Goal: Task Accomplishment & Management: Manage account settings

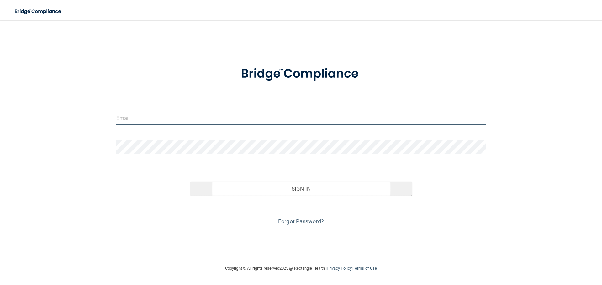
type input "[EMAIL_ADDRESS][DOMAIN_NAME]"
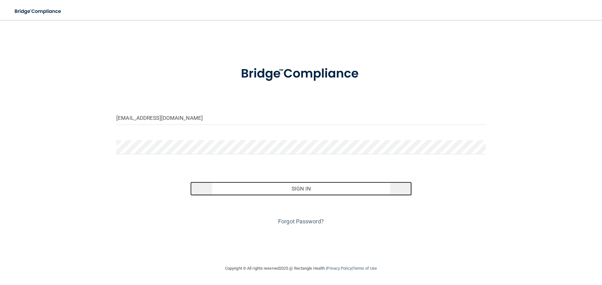
click at [304, 190] on button "Sign In" at bounding box center [301, 189] width 222 height 14
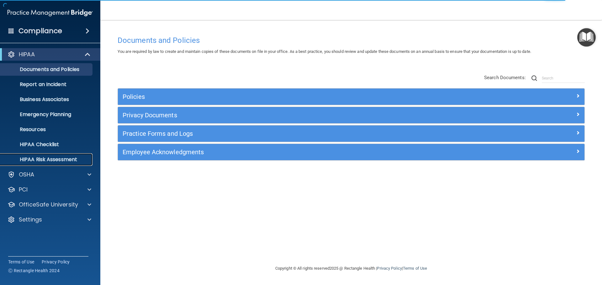
click at [41, 158] on p "HIPAA Risk Assessment" at bounding box center [47, 160] width 86 height 6
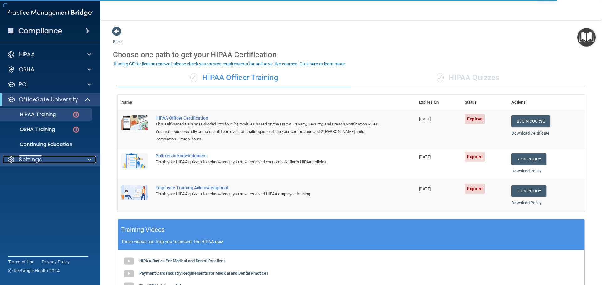
click at [33, 161] on p "Settings" at bounding box center [30, 160] width 23 height 8
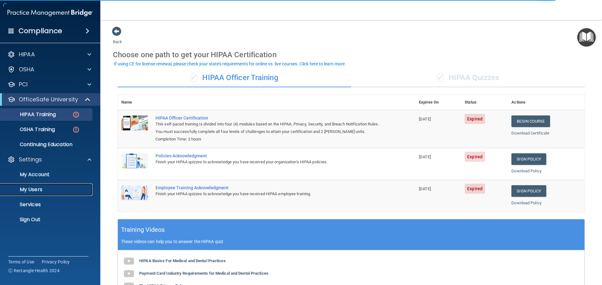
click at [36, 188] on p "My Users" at bounding box center [47, 190] width 86 height 6
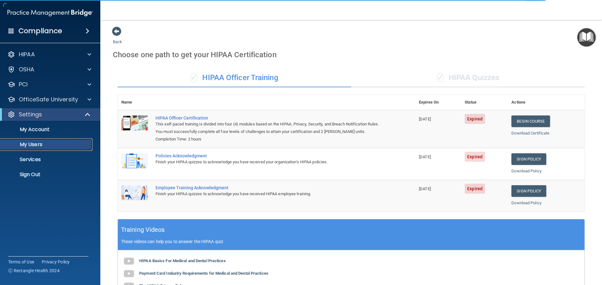
select select "20"
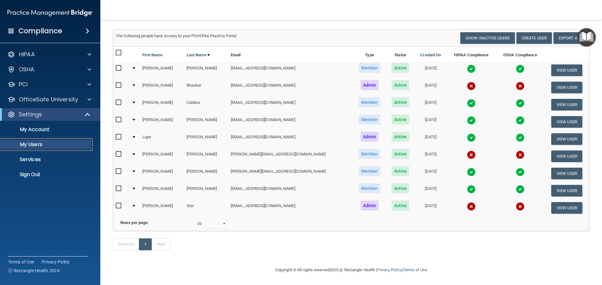
scroll to position [44, 0]
click at [535, 32] on button "Create User" at bounding box center [533, 38] width 35 height 12
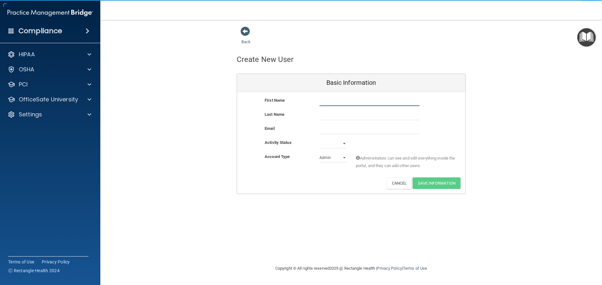
click at [336, 100] on input "text" at bounding box center [369, 101] width 100 height 9
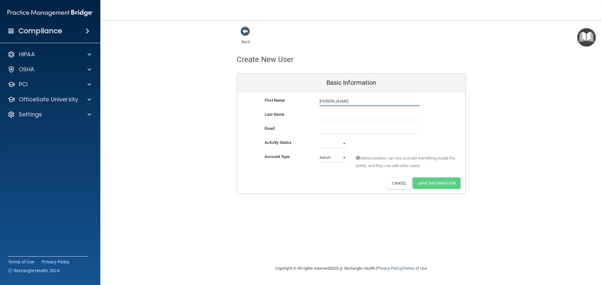
type input "Brian"
click at [327, 117] on input "text" at bounding box center [369, 115] width 100 height 9
type input "Bhaskar"
click at [330, 127] on input "email" at bounding box center [369, 129] width 100 height 9
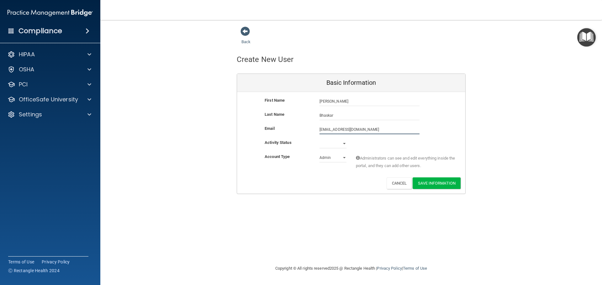
type input "drbbhaskar@montereyoralsurgery.com"
click at [342, 144] on select "Active Inactive" at bounding box center [332, 144] width 27 height 9
select select "active"
click at [319, 139] on select "Active Inactive" at bounding box center [332, 143] width 27 height 9
click at [436, 185] on button "Save Information" at bounding box center [436, 184] width 48 height 12
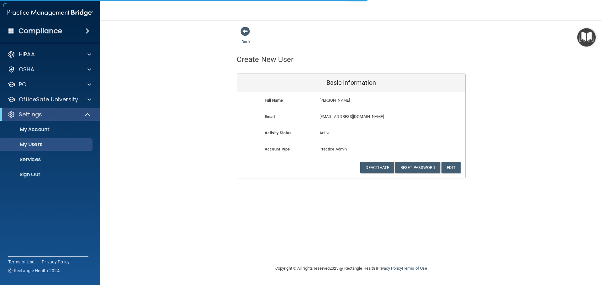
select select "20"
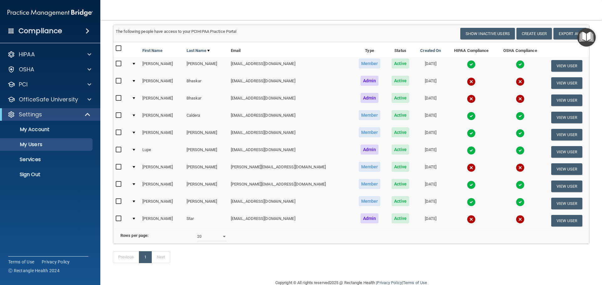
scroll to position [85, 0]
